Goal: Task Accomplishment & Management: Manage account settings

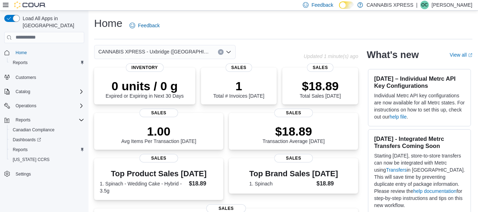
click at [457, 5] on p "[PERSON_NAME]" at bounding box center [451, 5] width 41 height 8
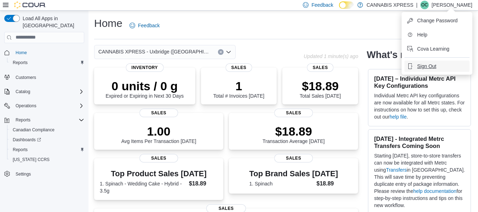
click at [425, 64] on span "Sign Out" at bounding box center [426, 66] width 19 height 7
